Goal: Task Accomplishment & Management: Manage account settings

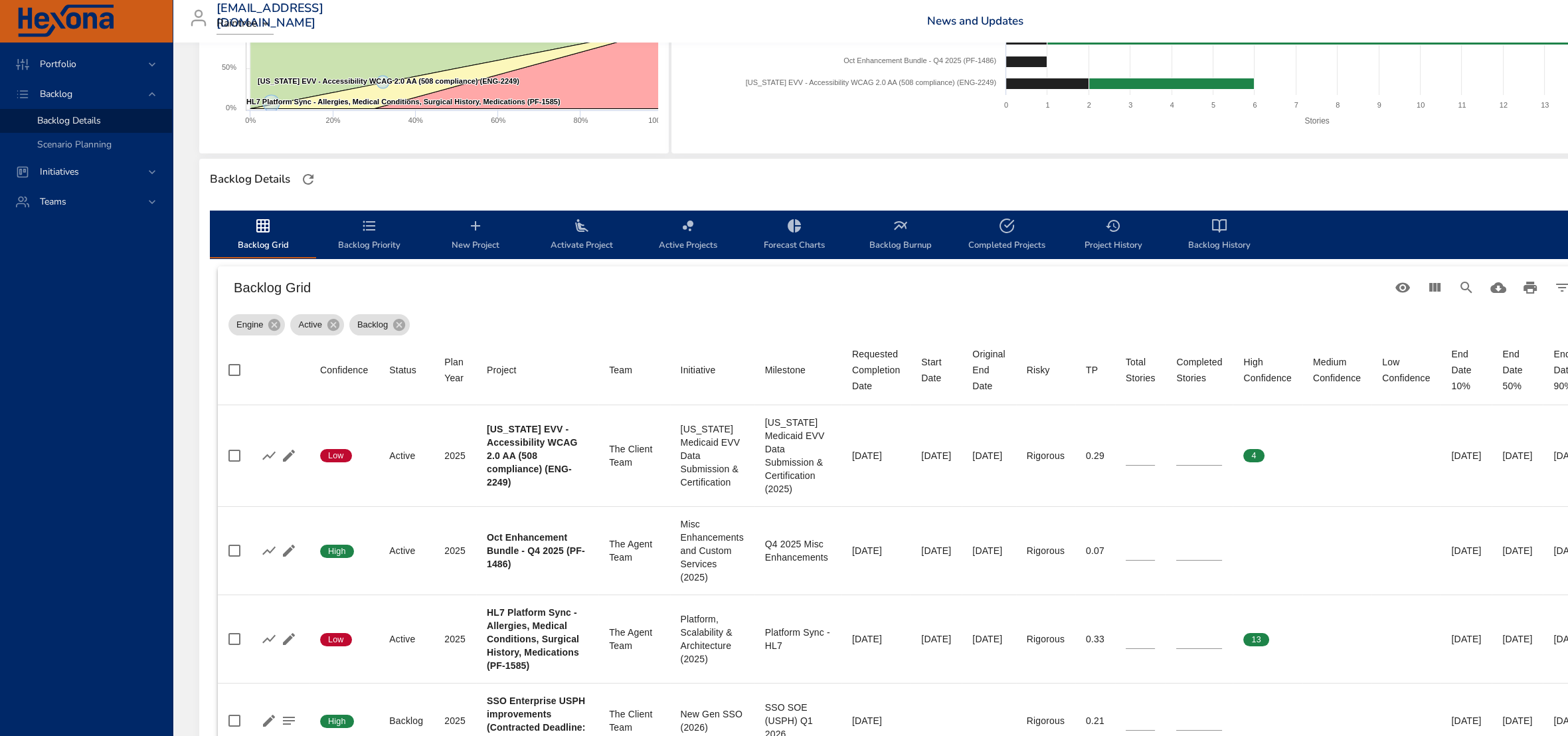
scroll to position [249, 0]
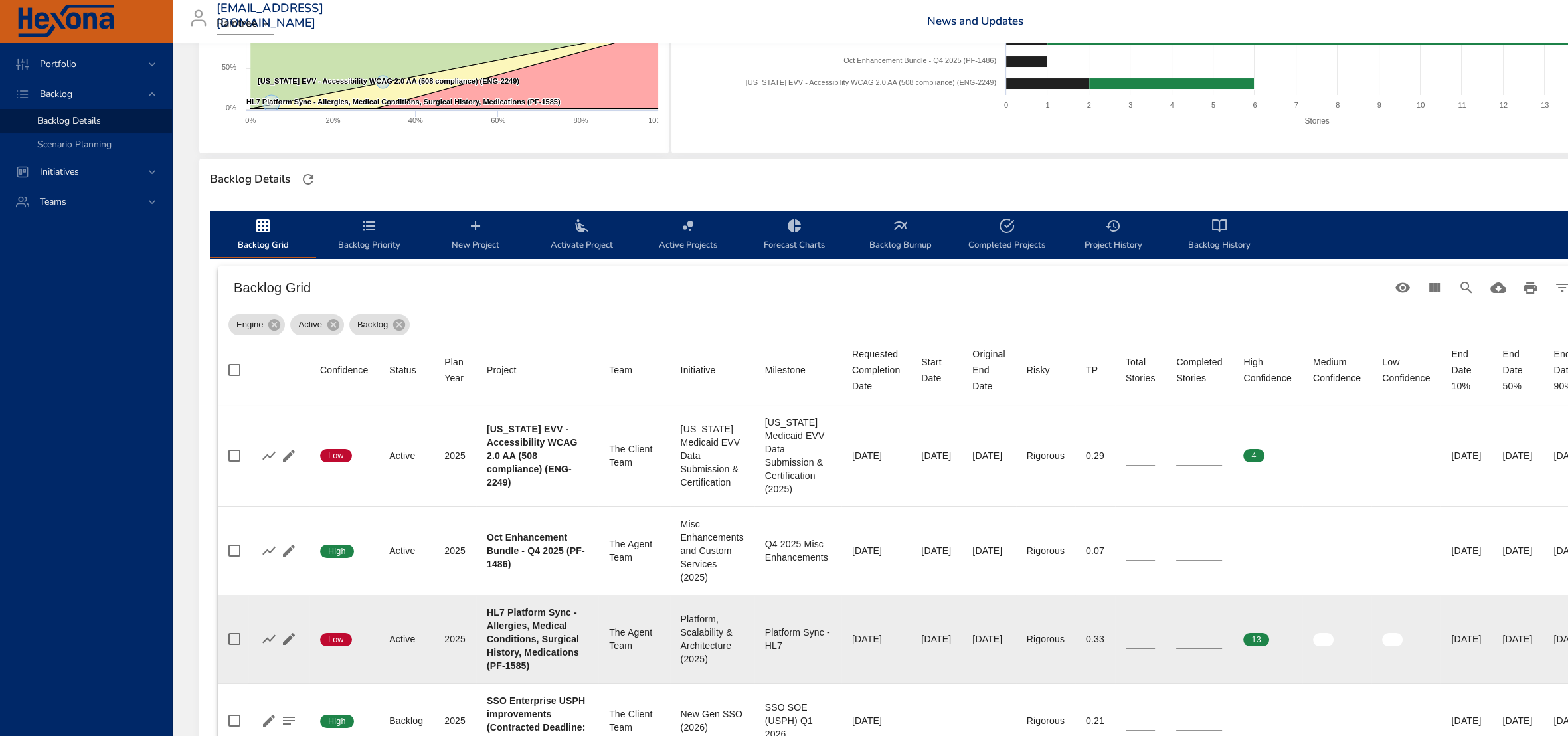
type input "*"
click at [1213, 649] on input "*" at bounding box center [1199, 639] width 46 height 20
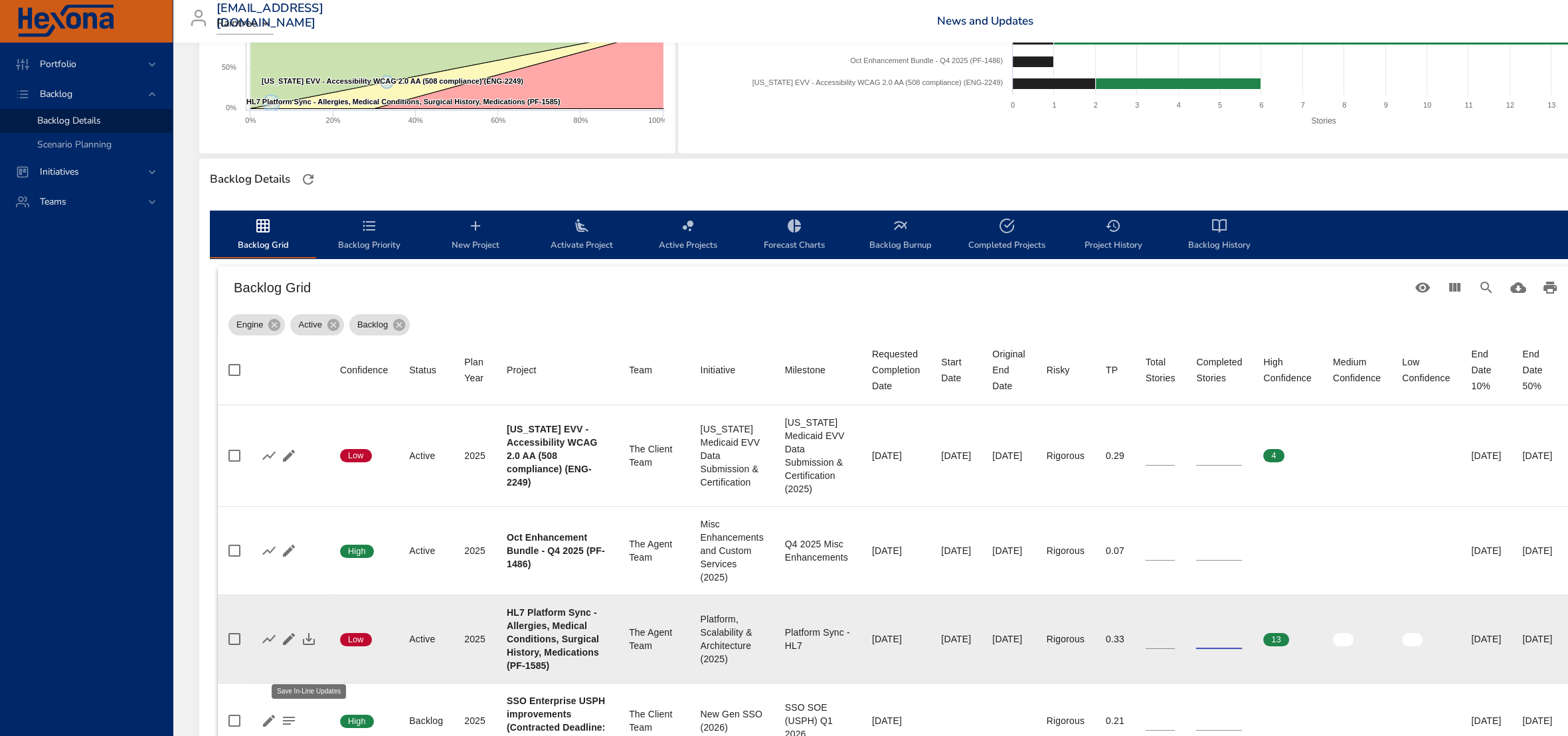
click at [305, 647] on icon "button" at bounding box center [308, 639] width 16 height 16
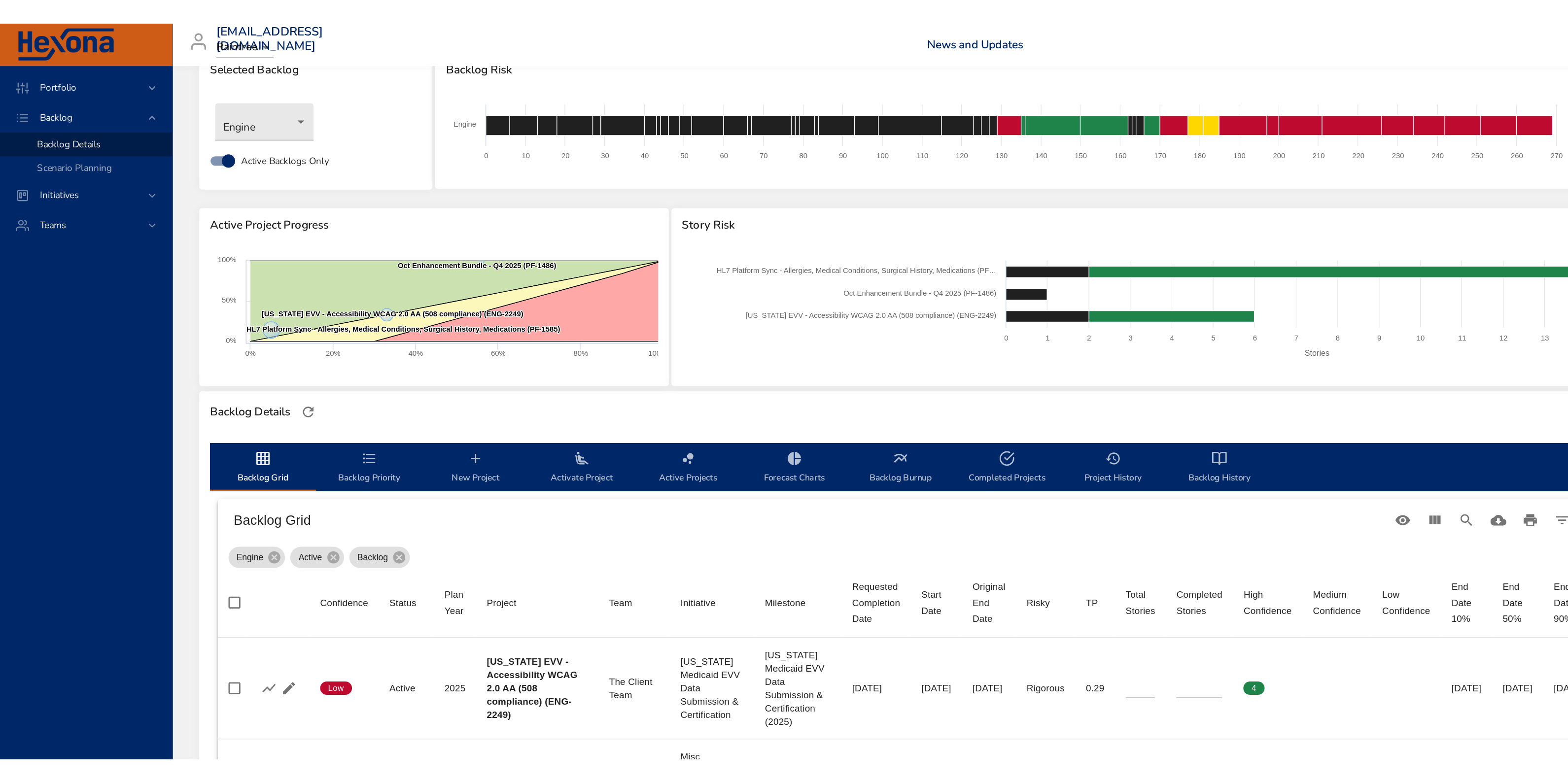
scroll to position [0, 0]
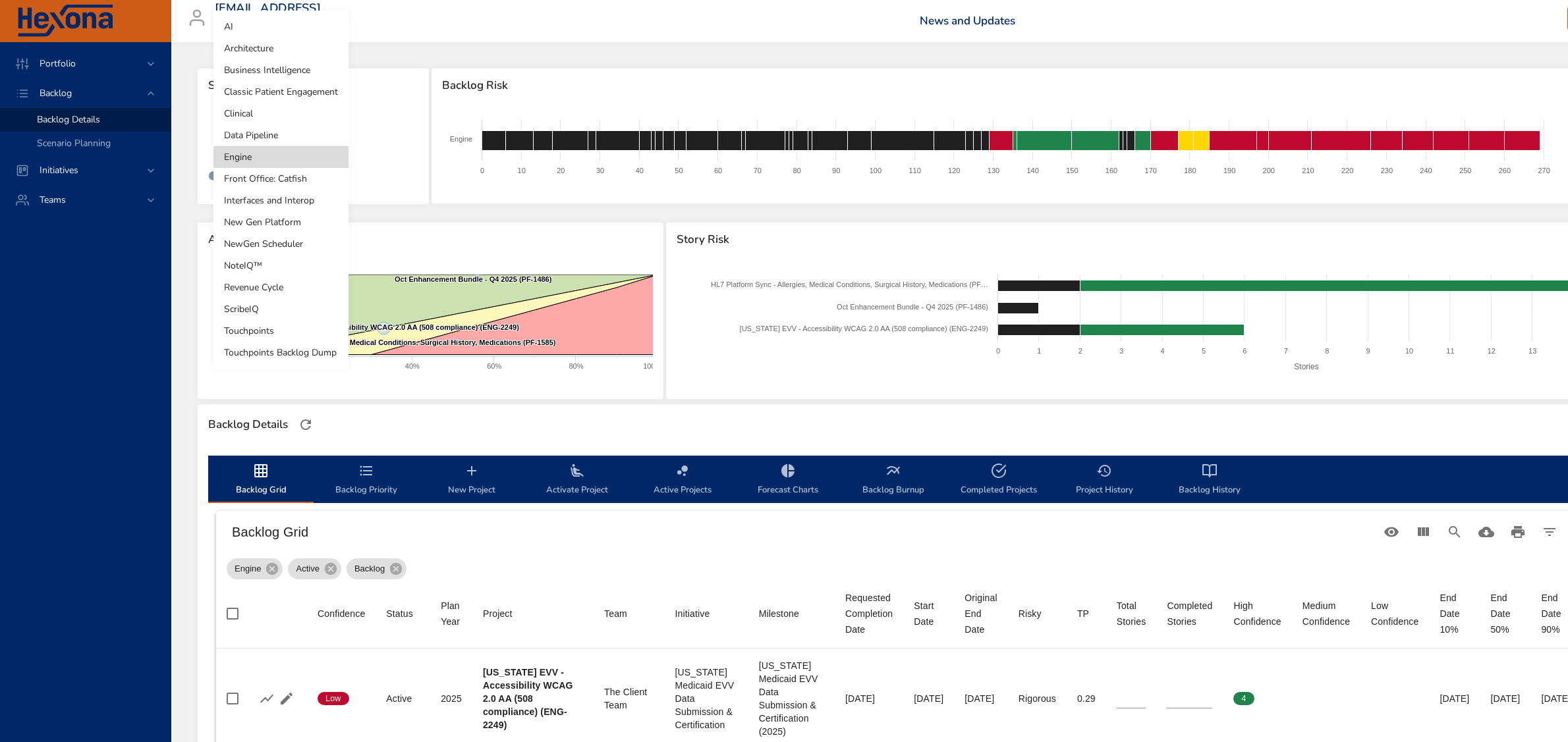
click at [284, 142] on body "Portfolio Backlog Backlog Details Scenario Planning Initiatives Teams [EMAIL_AD…" at bounding box center [784, 371] width 1568 height 742
click at [292, 92] on li "Classic Patient Engagement" at bounding box center [281, 92] width 135 height 22
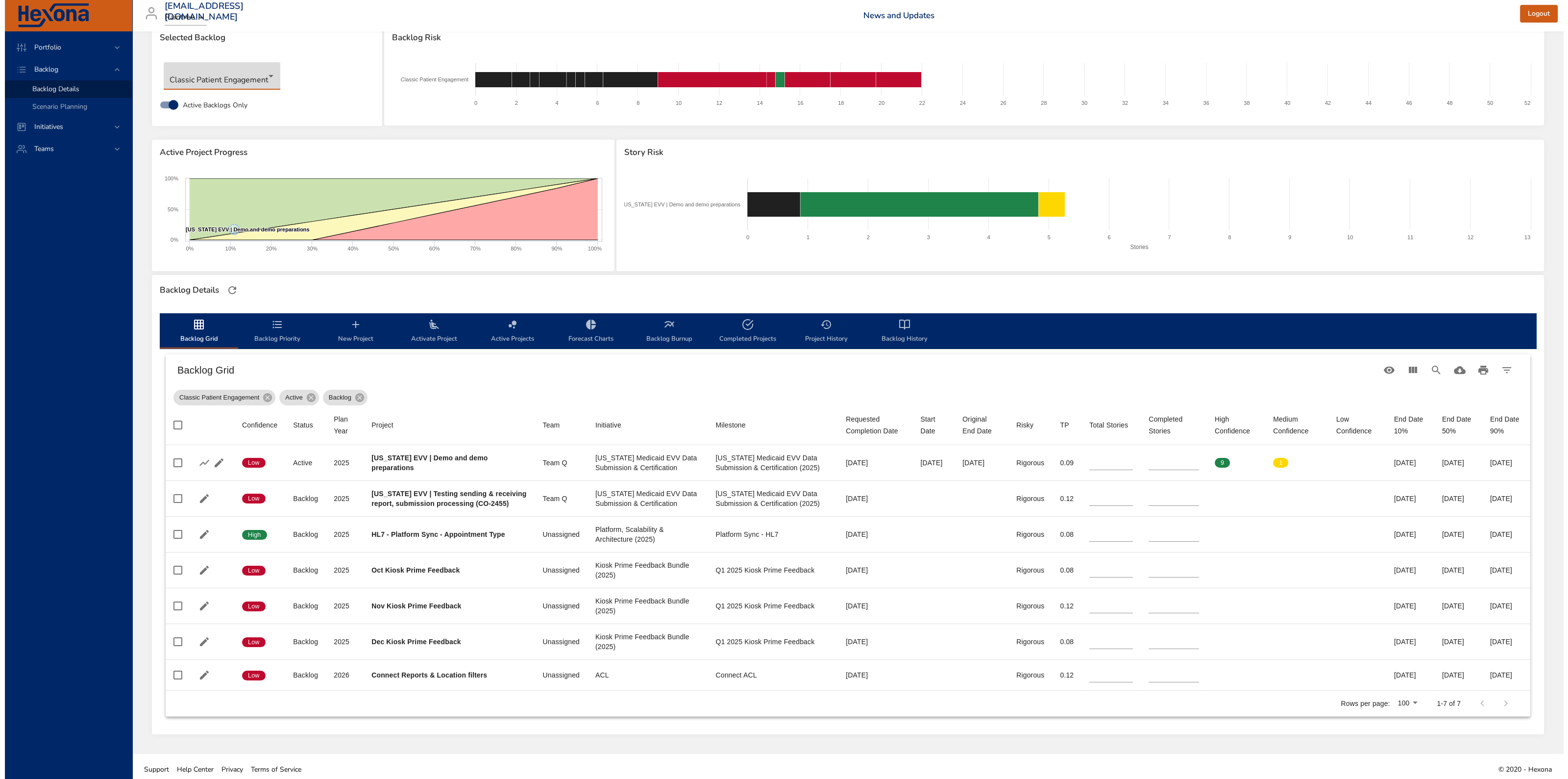
scroll to position [51, 0]
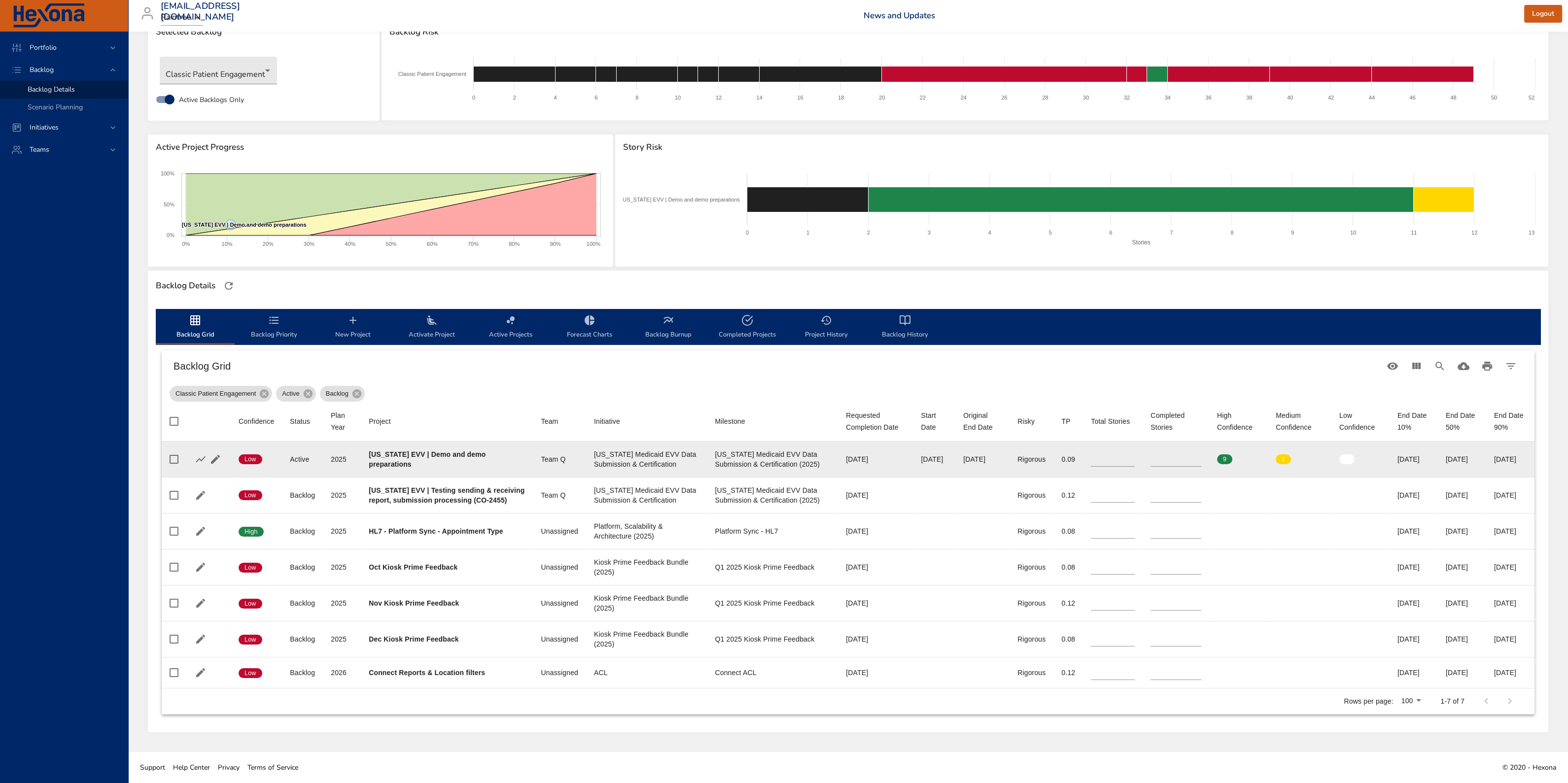
click at [1163, 452] on input "*" at bounding box center [1176, 459] width 51 height 15
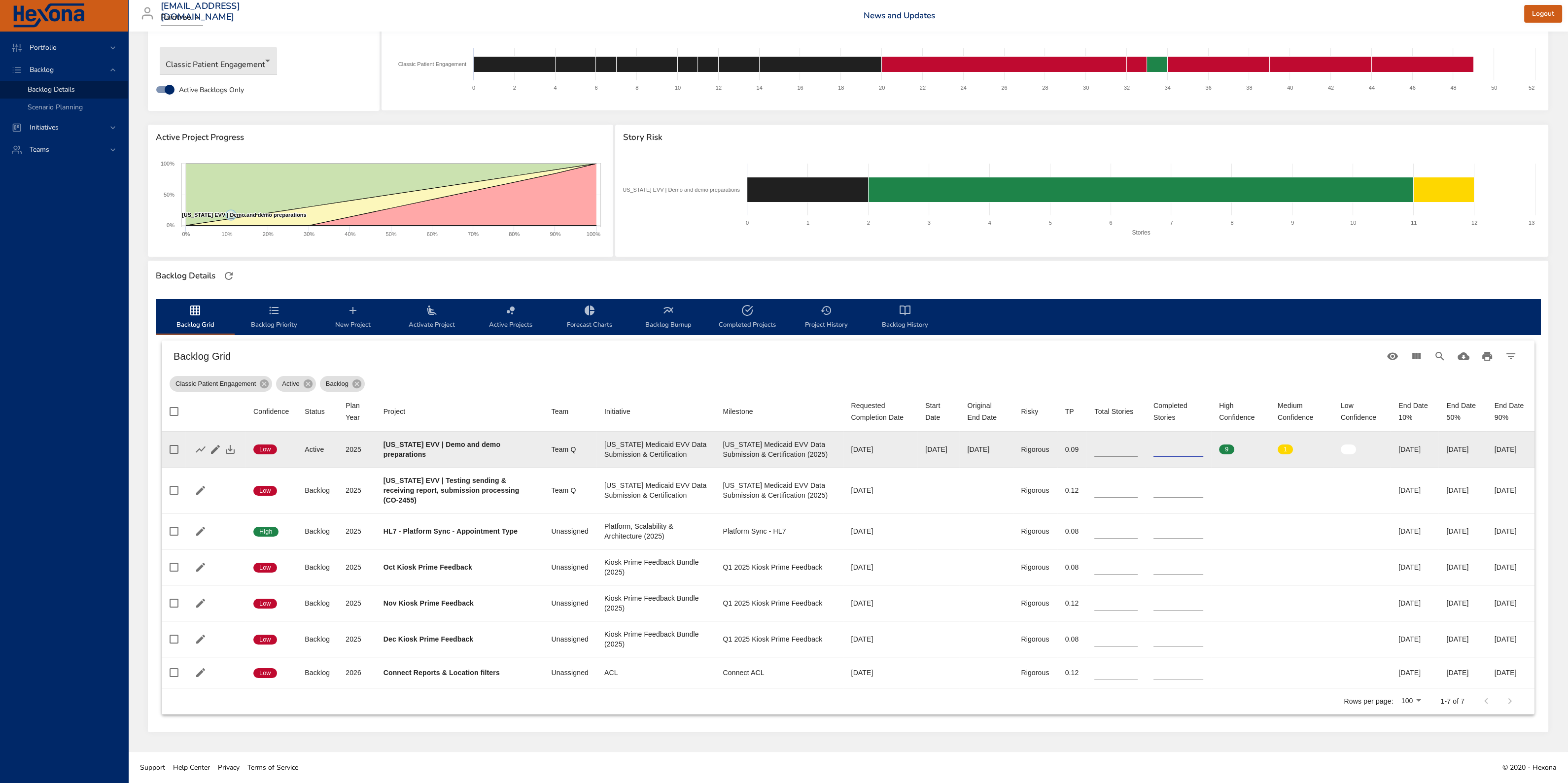
click at [1163, 442] on input "*" at bounding box center [1178, 449] width 50 height 15
type input "*"
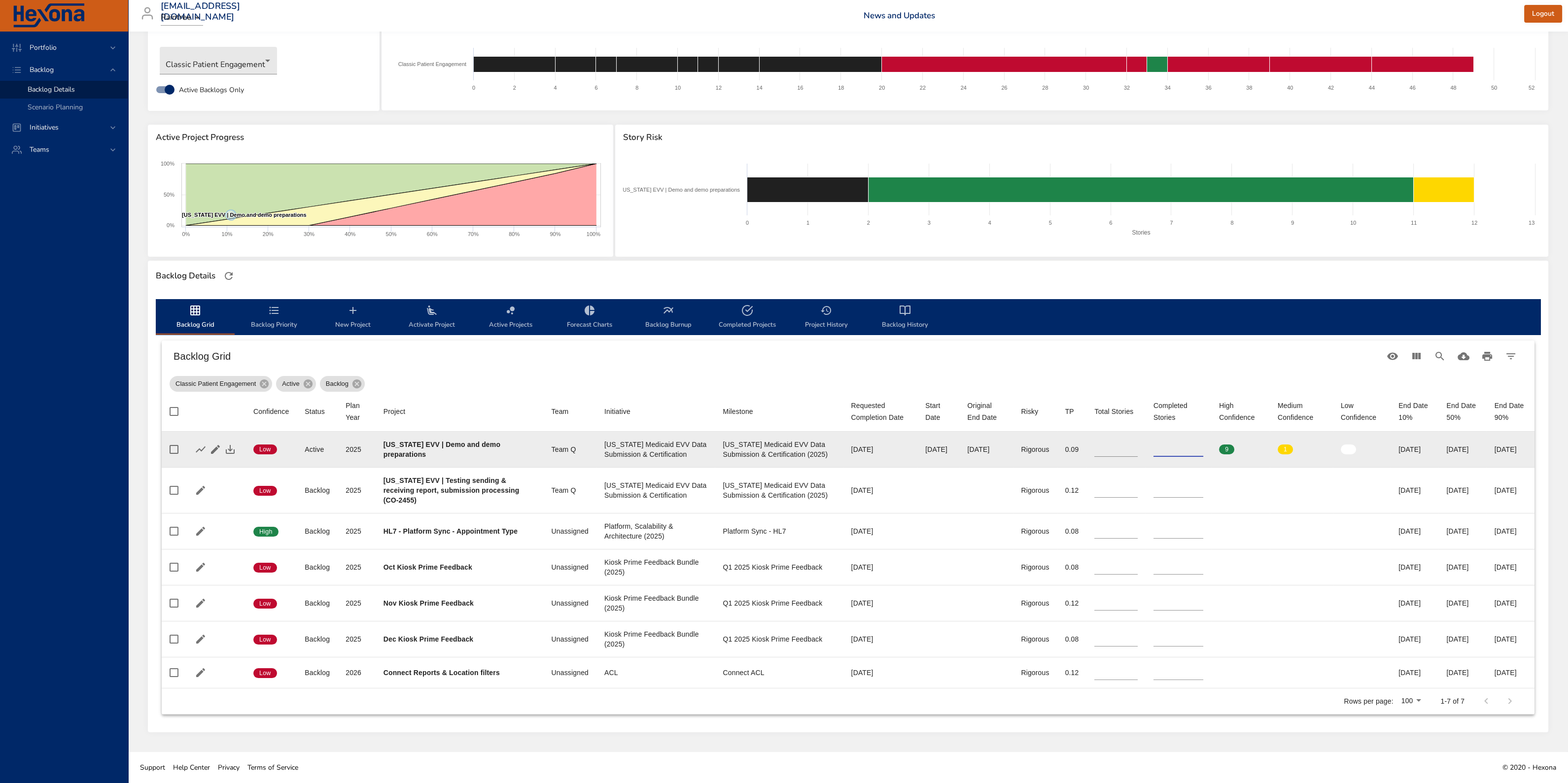
click at [1163, 442] on input "*" at bounding box center [1178, 449] width 50 height 15
click at [229, 447] on icon "button" at bounding box center [230, 449] width 12 height 12
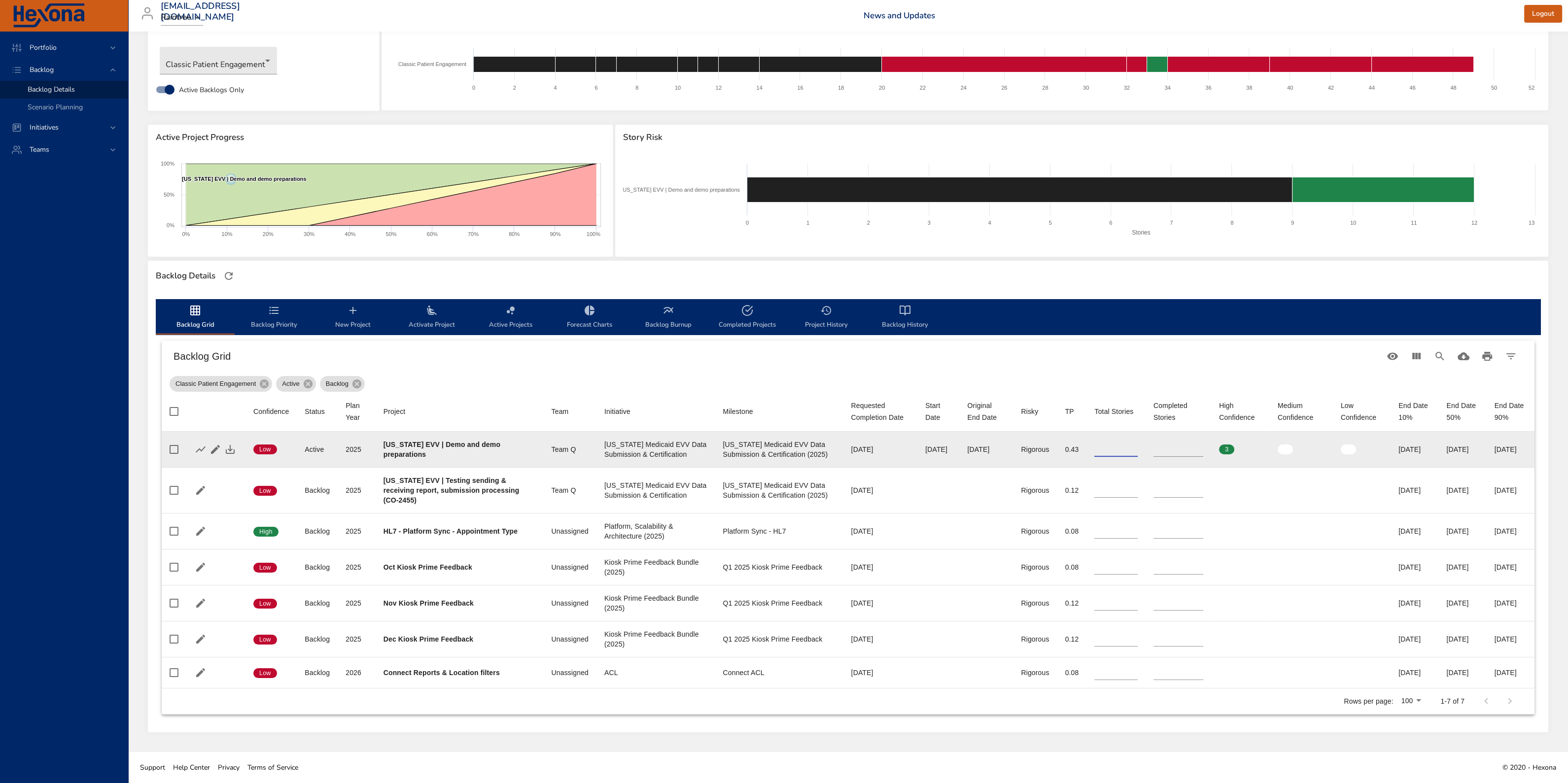
type input "**"
click at [1107, 442] on input "**" at bounding box center [1116, 449] width 43 height 15
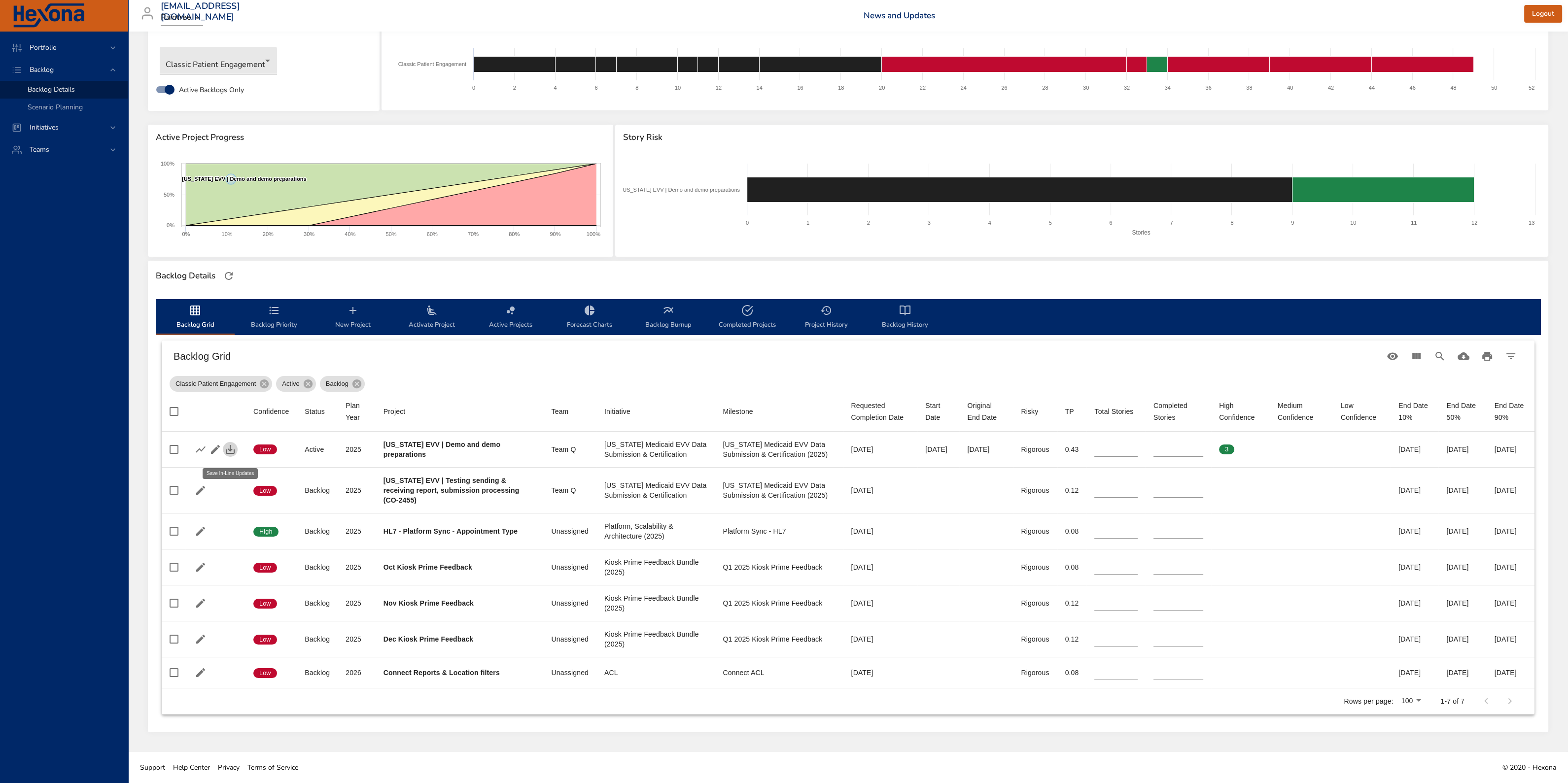
click at [226, 443] on icon "button" at bounding box center [230, 449] width 12 height 12
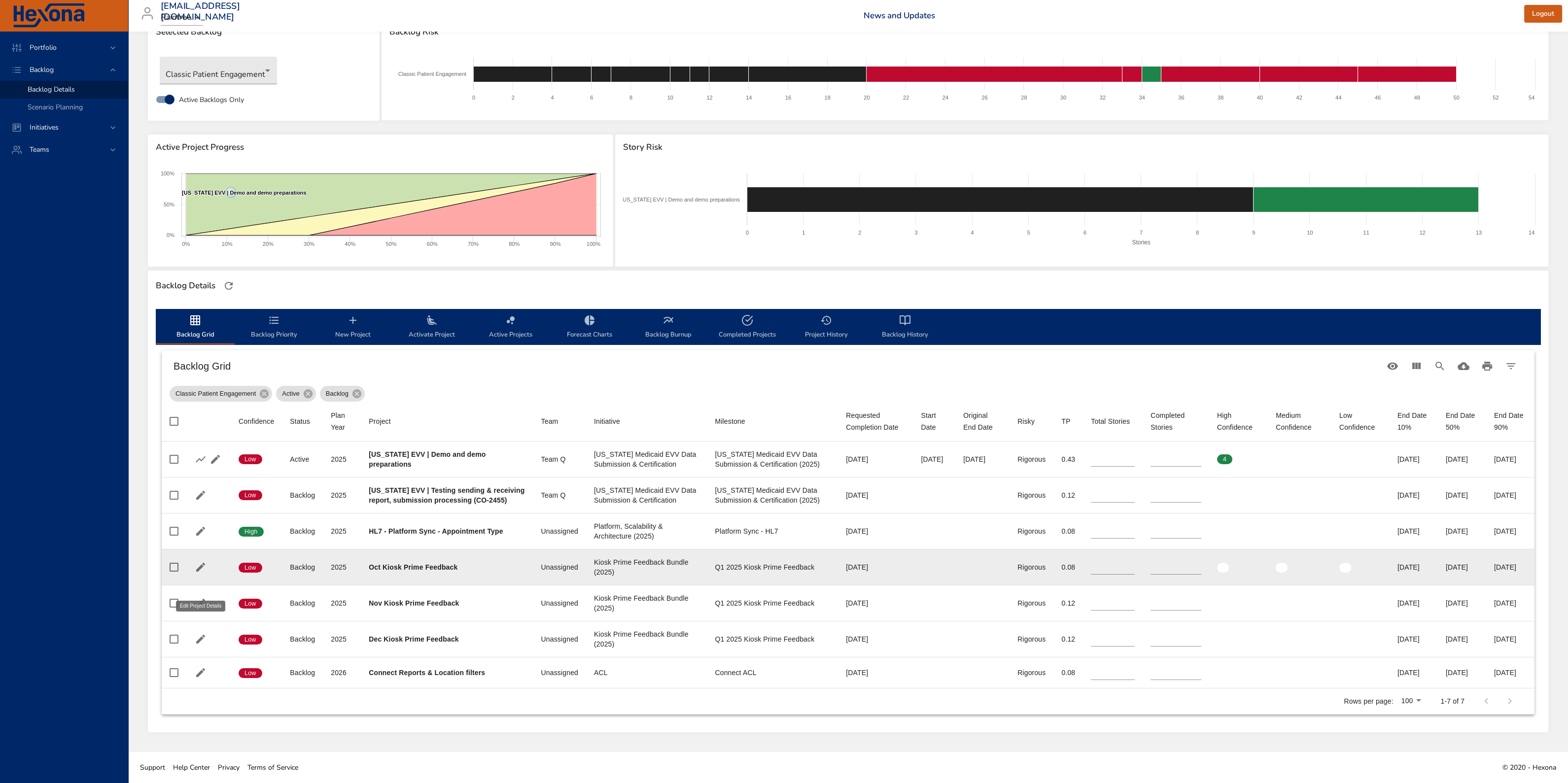
click at [198, 545] on icon "button" at bounding box center [200, 567] width 12 height 12
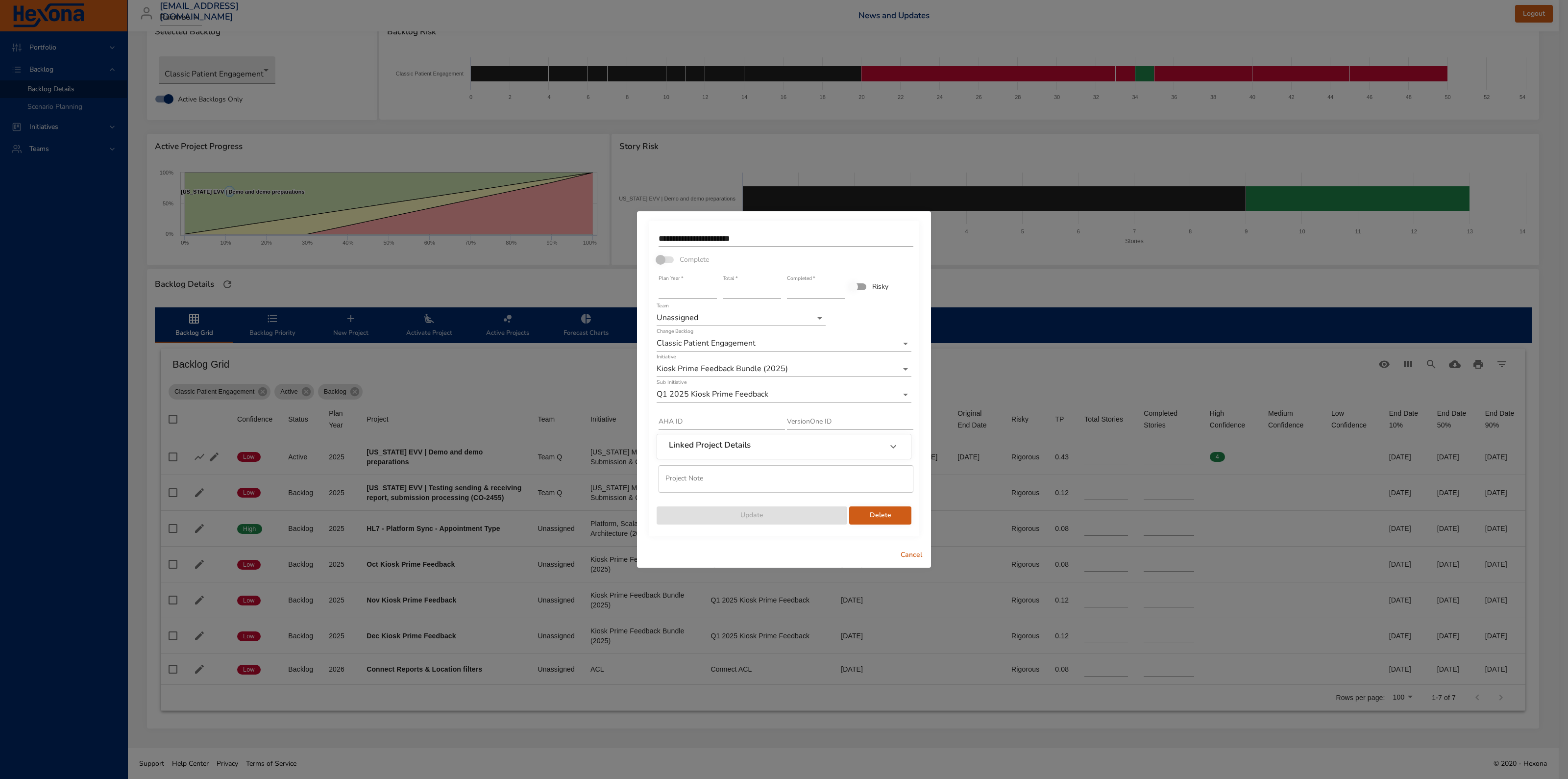
click at [881, 516] on span "Delete" at bounding box center [880, 515] width 46 height 12
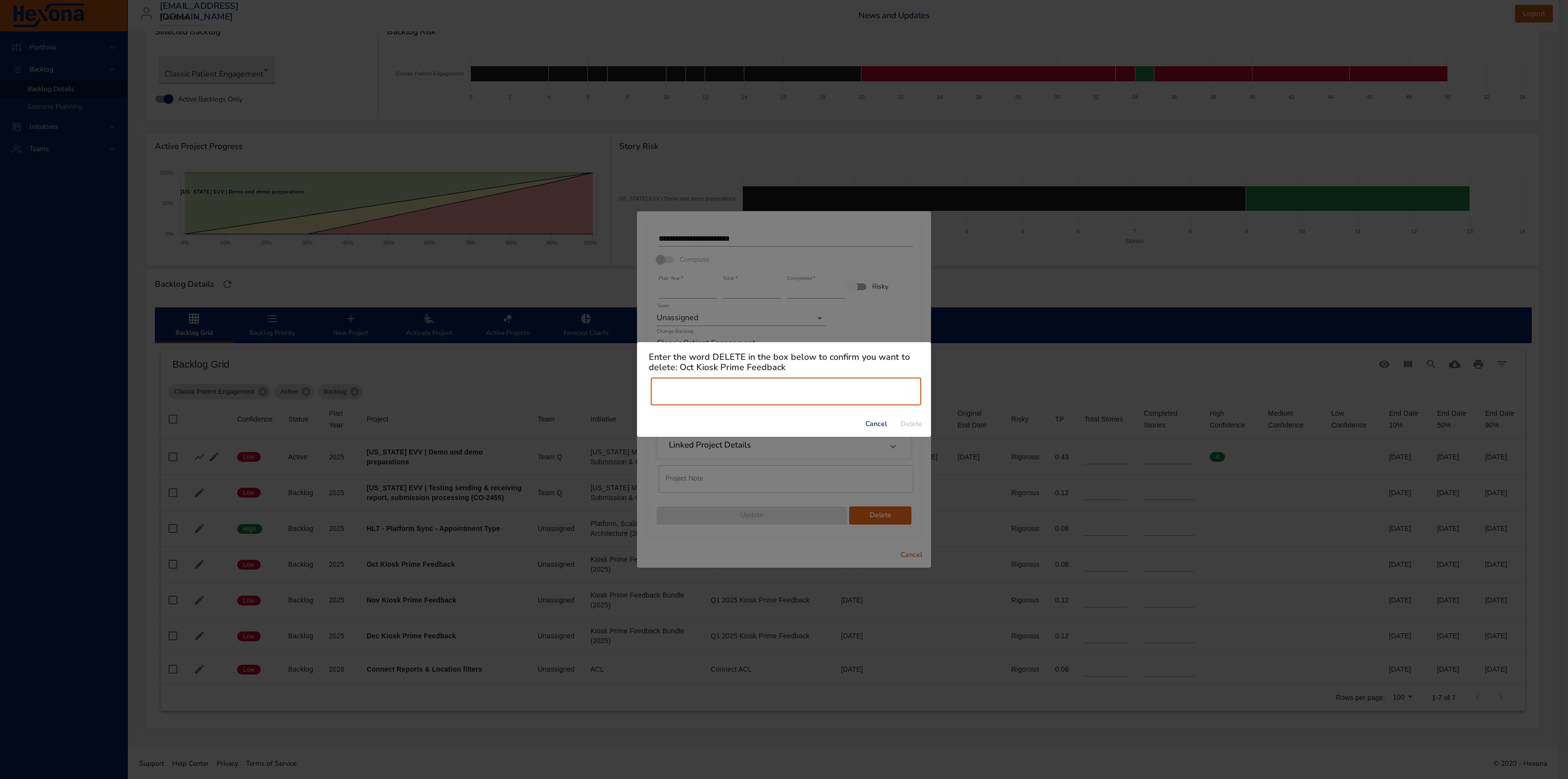
click at [821, 390] on input "text" at bounding box center [786, 392] width 270 height 27
type input "******"
click at [916, 420] on span "Delete" at bounding box center [911, 425] width 24 height 12
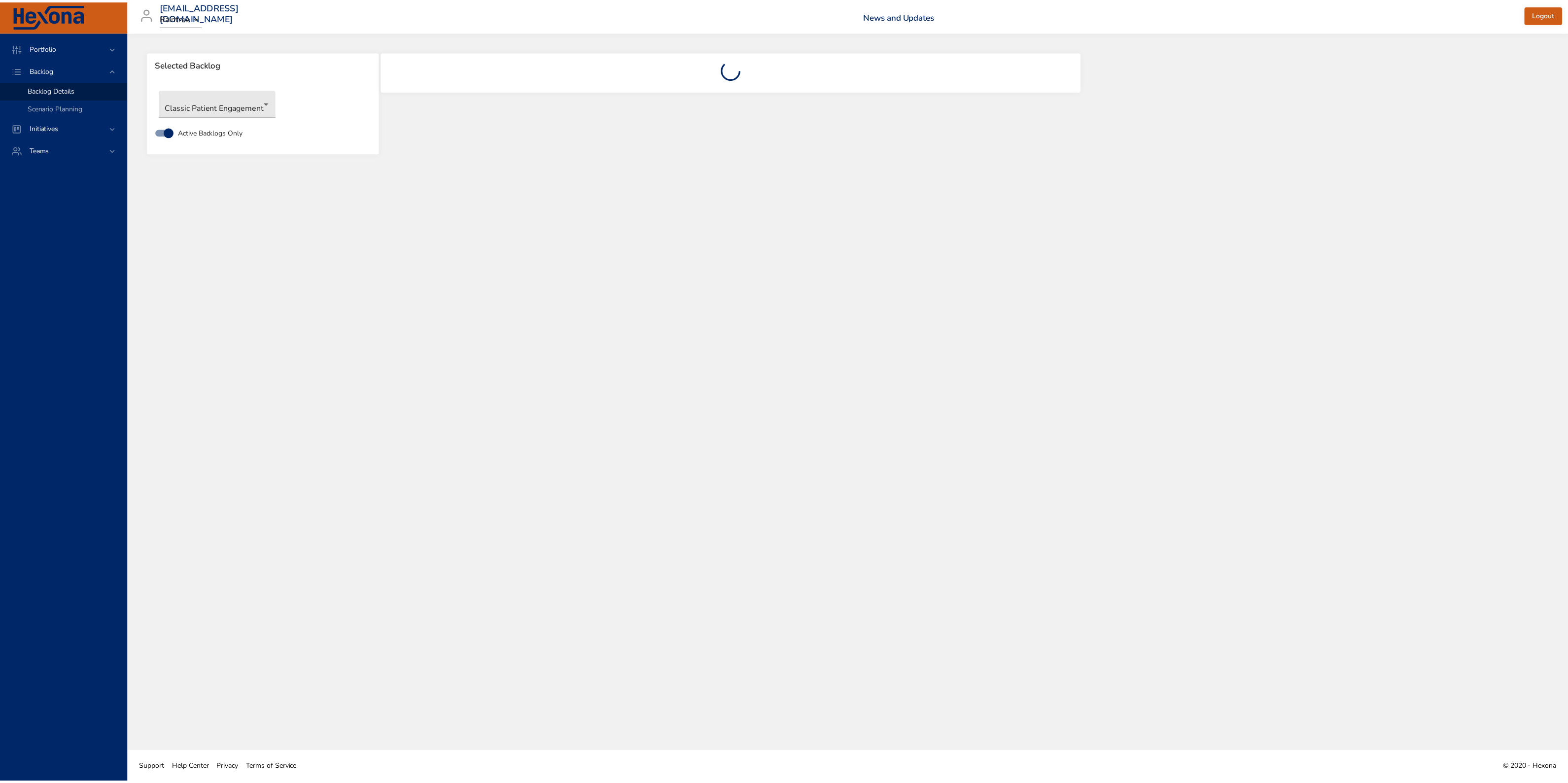
scroll to position [0, 0]
